Goal: Task Accomplishment & Management: Complete application form

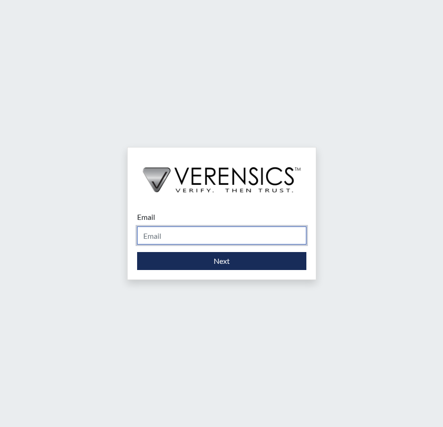
click at [202, 237] on input "Email" at bounding box center [221, 235] width 169 height 18
type input "[PERSON_NAME][EMAIL_ADDRESS][PERSON_NAME][DOMAIN_NAME]"
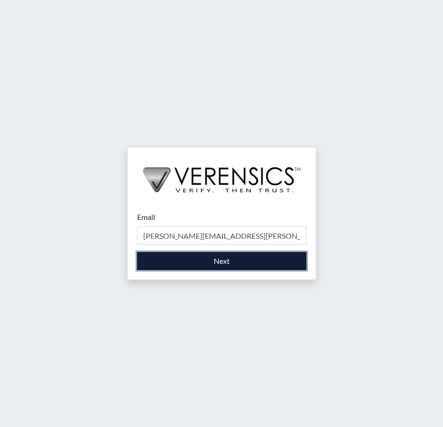
click at [215, 262] on button "Next" at bounding box center [221, 261] width 169 height 18
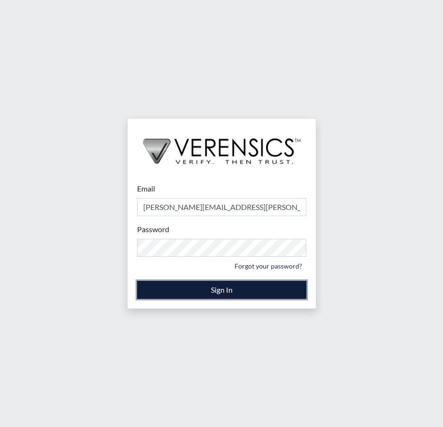
click at [227, 291] on button "Sign In" at bounding box center [221, 290] width 169 height 18
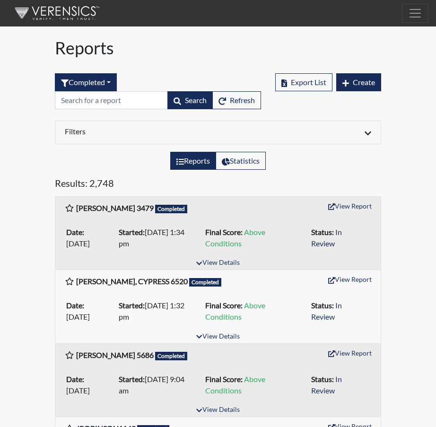
scroll to position [47, 0]
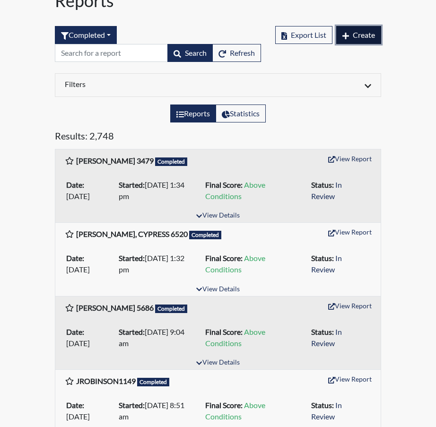
click at [360, 36] on span "Create" at bounding box center [363, 34] width 22 height 9
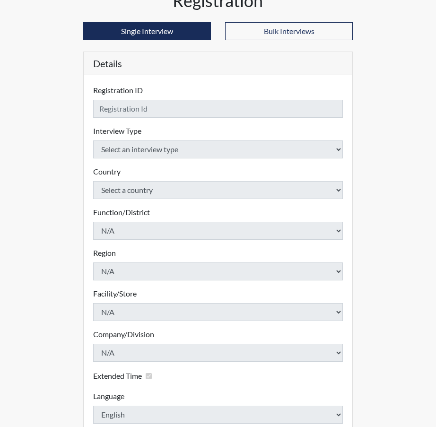
checkbox input "true"
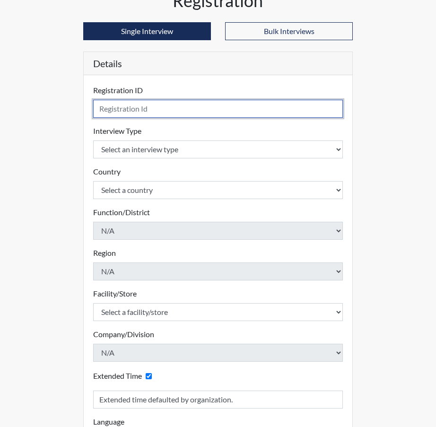
click at [122, 109] on input "text" at bounding box center [217, 109] width 249 height 18
type input "[PERSON_NAME], D 5998"
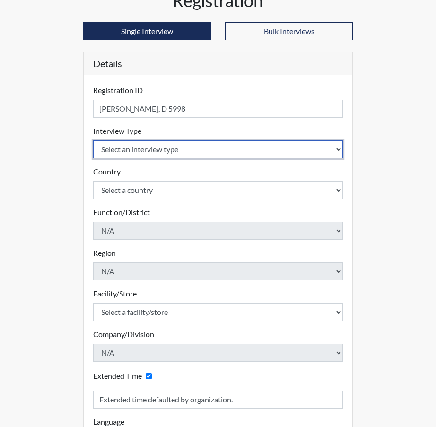
click at [337, 149] on select "Select an interview type Corrections Pre-Employment" at bounding box center [217, 149] width 249 height 18
select select "ff733e93-e1bf-11ea-9c9f-0eff0cf7eb8f"
click at [93, 140] on select "Select an interview type Corrections Pre-Employment" at bounding box center [217, 149] width 249 height 18
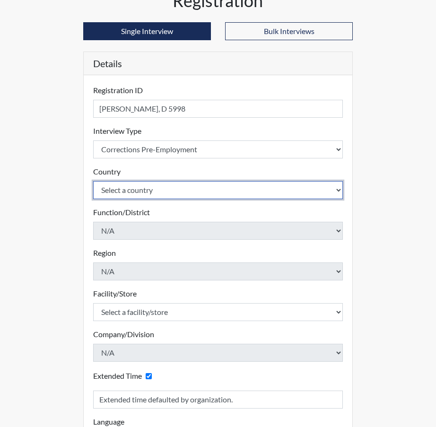
click at [338, 190] on select "Select a country [GEOGRAPHIC_DATA] [GEOGRAPHIC_DATA]" at bounding box center [217, 190] width 249 height 18
select select "united-states-of-[GEOGRAPHIC_DATA]"
click at [93, 181] on select "Select a country [GEOGRAPHIC_DATA] [GEOGRAPHIC_DATA]" at bounding box center [217, 190] width 249 height 18
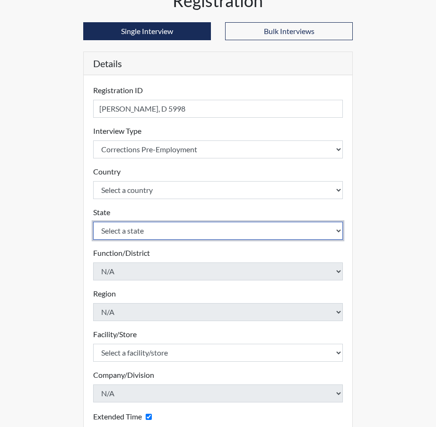
select select "SC"
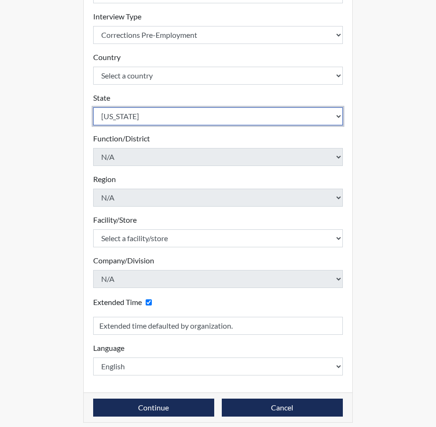
scroll to position [169, 0]
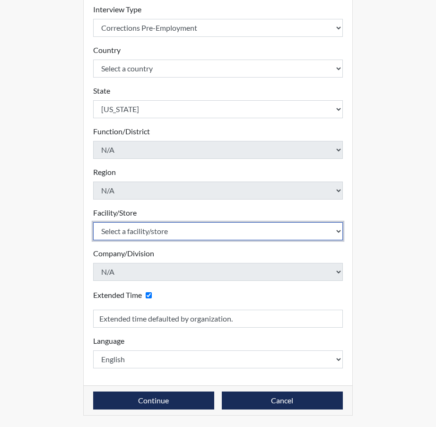
click at [337, 232] on select "Select a facility/store [GEOGRAPHIC_DATA] CI Broad River CI [PERSON_NAME] CI Di…" at bounding box center [217, 231] width 249 height 18
select select "c6e33473-242b-401e-8fed-f89f69c19afd"
click at [93, 222] on select "Select a facility/store [GEOGRAPHIC_DATA] CI Broad River CI [PERSON_NAME] CI Di…" at bounding box center [217, 231] width 249 height 18
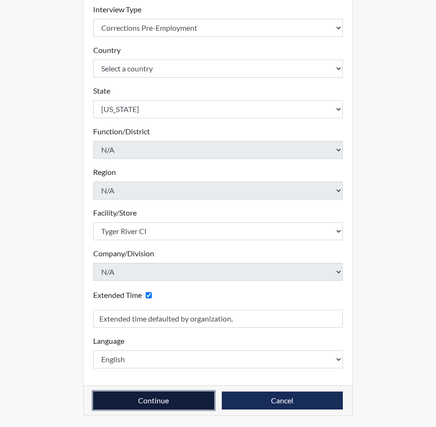
click at [162, 401] on button "Continue" at bounding box center [153, 400] width 121 height 18
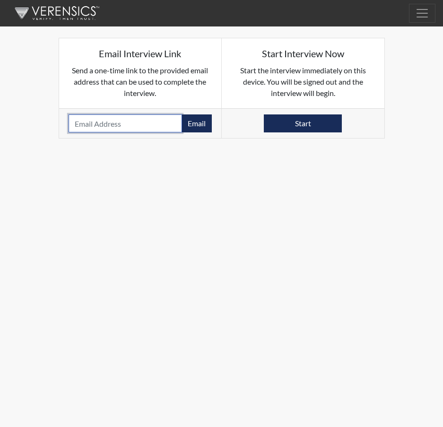
click at [92, 124] on input "email" at bounding box center [126, 123] width 114 height 18
paste input "[EMAIL_ADDRESS][DOMAIN_NAME]"
type input "[EMAIL_ADDRESS][DOMAIN_NAME]"
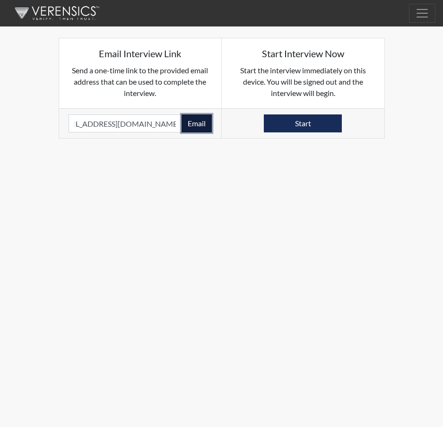
scroll to position [0, 0]
click at [199, 123] on button "Email" at bounding box center [196, 123] width 30 height 18
